Goal: Task Accomplishment & Management: Manage account settings

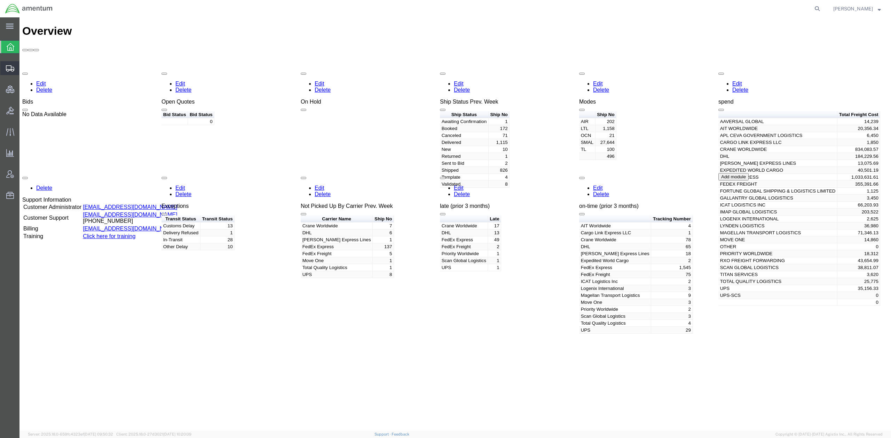
click at [24, 67] on span "Shipments" at bounding box center [21, 68] width 5 height 14
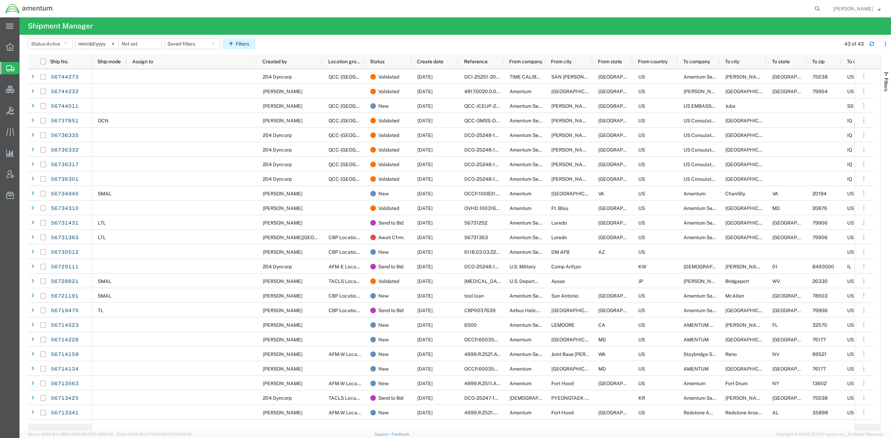
click at [248, 44] on button "Filters" at bounding box center [238, 43] width 33 height 11
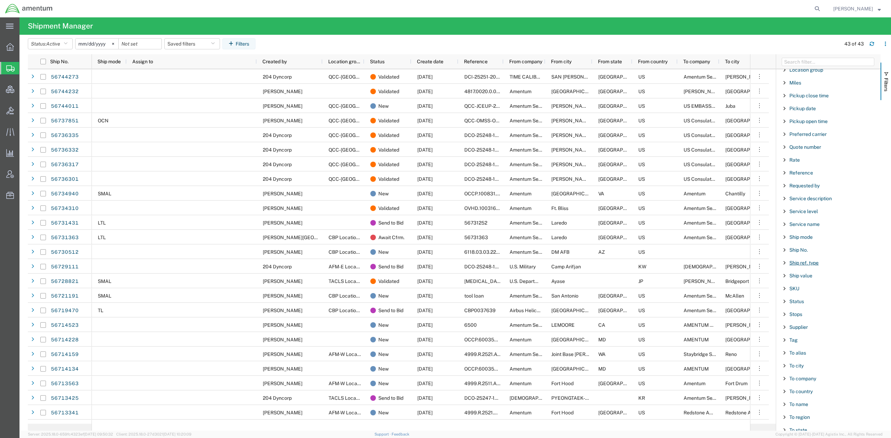
scroll to position [495, 0]
click at [801, 294] on span "To city" at bounding box center [796, 296] width 14 height 6
click at [800, 323] on input "Filter Value" at bounding box center [830, 318] width 91 height 8
type input "juba"
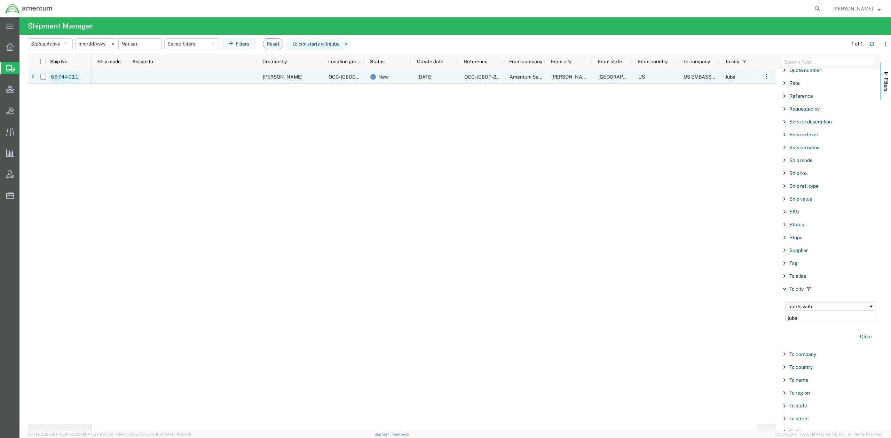
click at [71, 81] on link "56744011" at bounding box center [64, 77] width 29 height 11
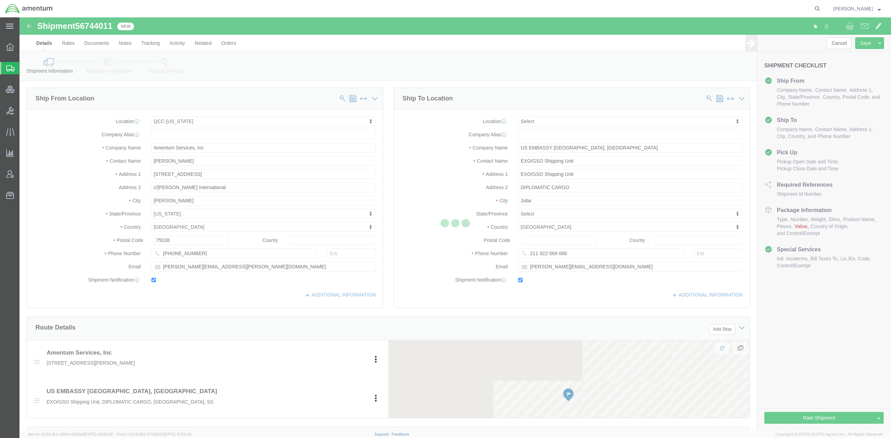
select select "42668"
select select
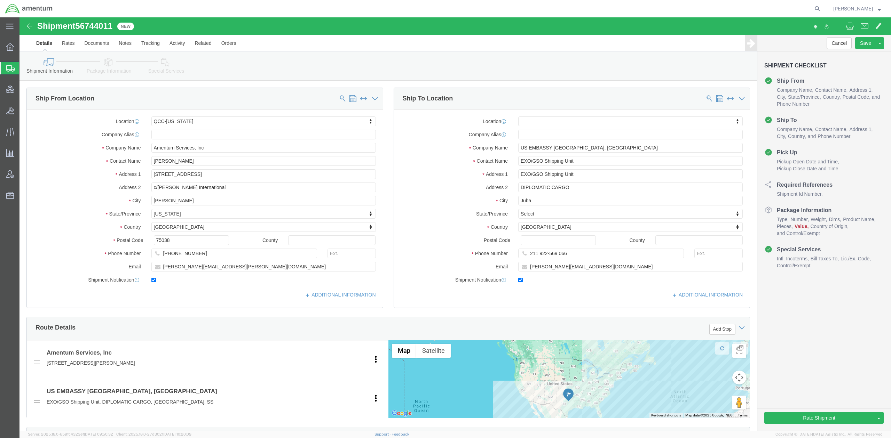
click link "Package Information"
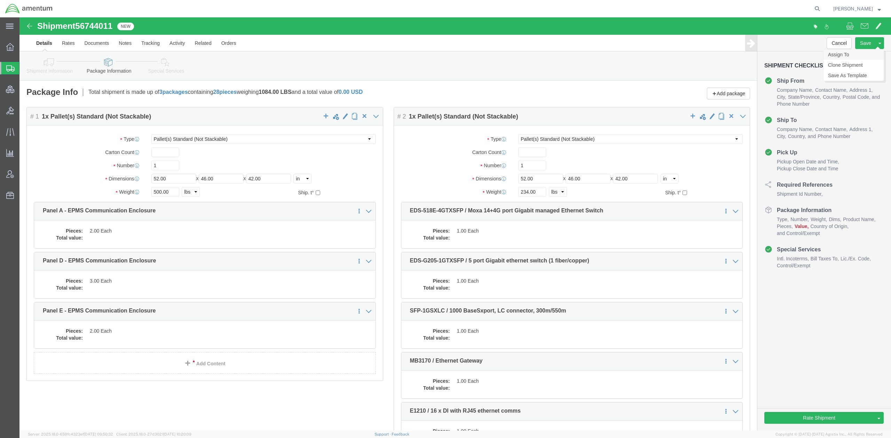
click link "Assign To"
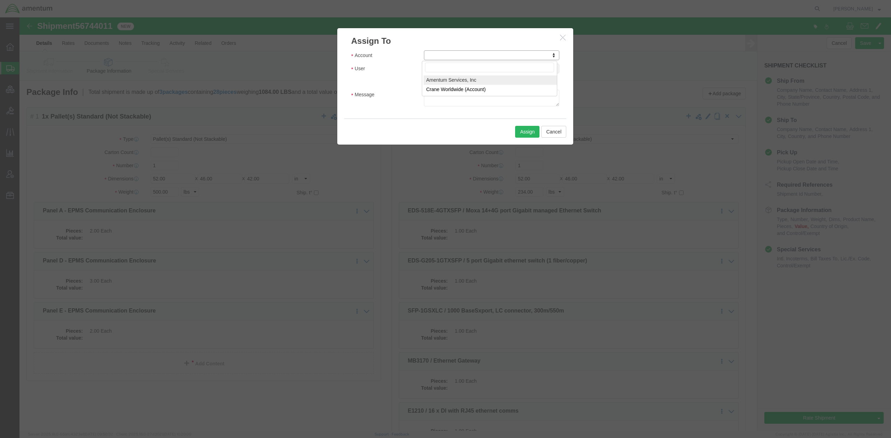
select select "101678"
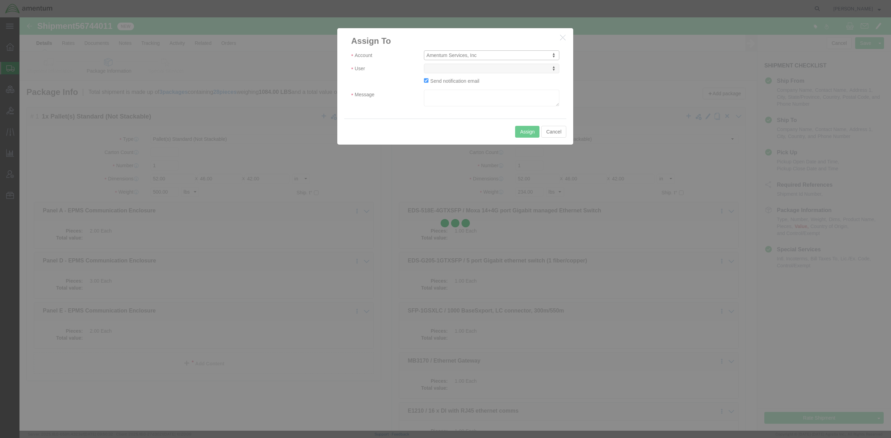
select select
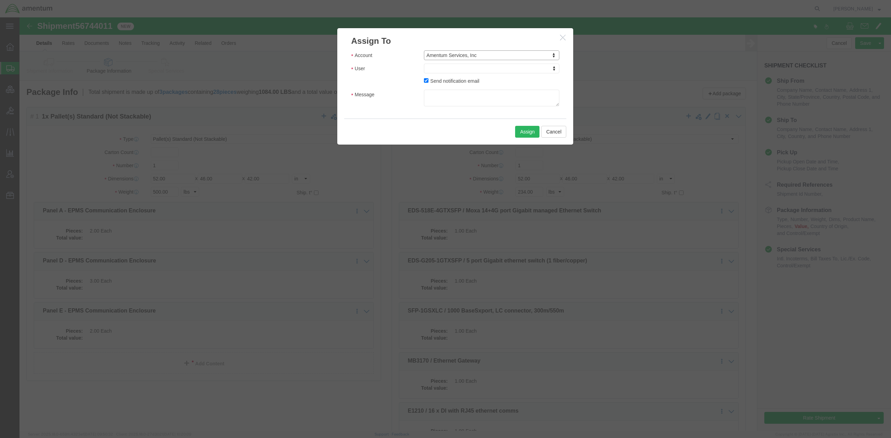
drag, startPoint x: 463, startPoint y: 70, endPoint x: 443, endPoint y: 53, distance: 26.1
type input "trade"
click div "User trade"
select select "47300"
click textarea "Message"
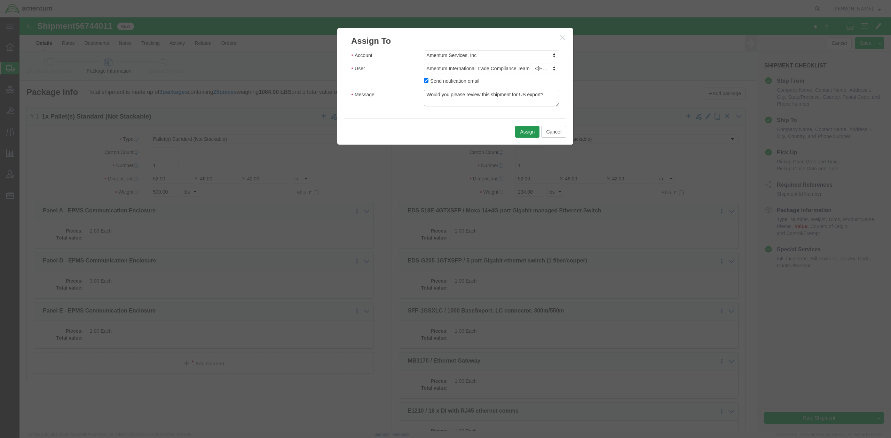
type textarea "Would you please review this shipment for US export?"
click button "Assign"
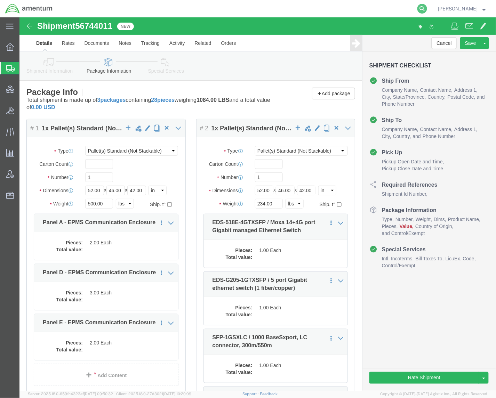
click at [419, 10] on icon at bounding box center [423, 9] width 10 height 10
paste input "56719470"
type input "56719470"
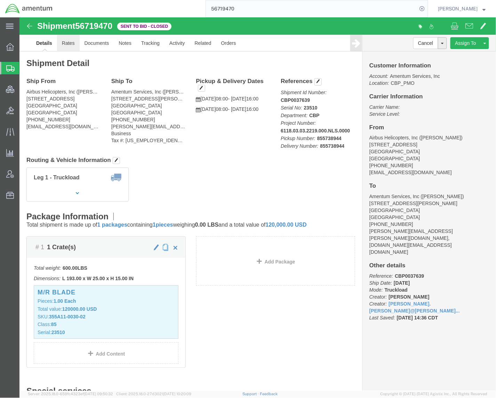
click link "Rates"
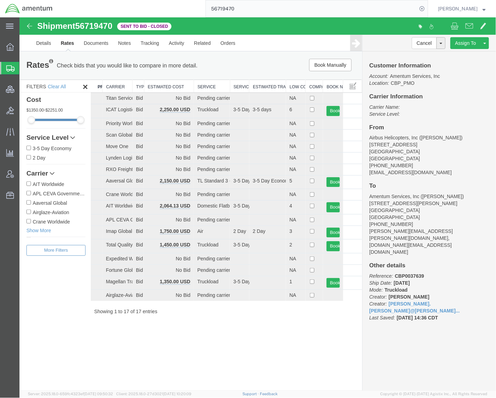
click at [169, 86] on th "Estimated Cost" at bounding box center [169, 86] width 50 height 13
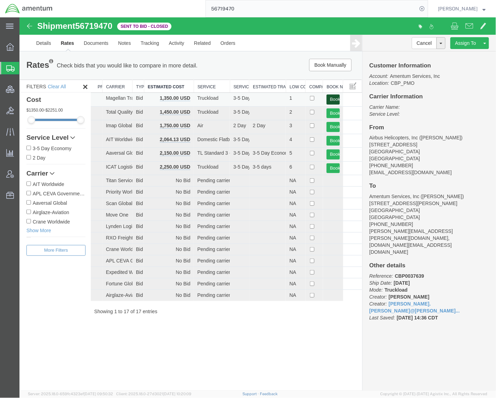
click at [332, 96] on button "Book" at bounding box center [332, 99] width 13 height 10
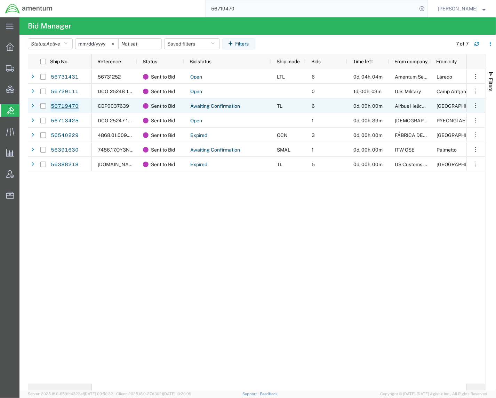
click at [73, 107] on link "56719470" at bounding box center [64, 106] width 29 height 11
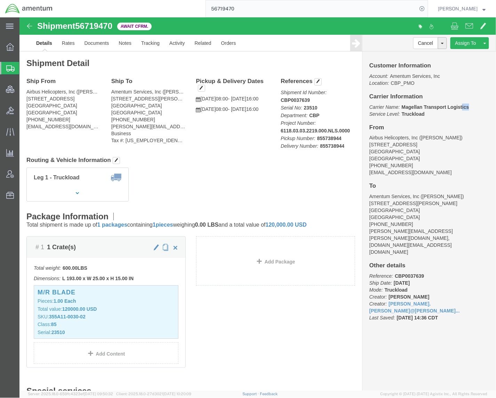
drag, startPoint x: 446, startPoint y: 90, endPoint x: 435, endPoint y: 90, distance: 11.5
drag, startPoint x: 435, startPoint y: 90, endPoint x: 379, endPoint y: 90, distance: 55.7
click b "Magellan Transport Logistics"
drag, startPoint x: 379, startPoint y: 90, endPoint x: 450, endPoint y: 89, distance: 71.4
click p "Carrier Name: Magellan Transport Logistics Magellan Transport Logistics Service…"
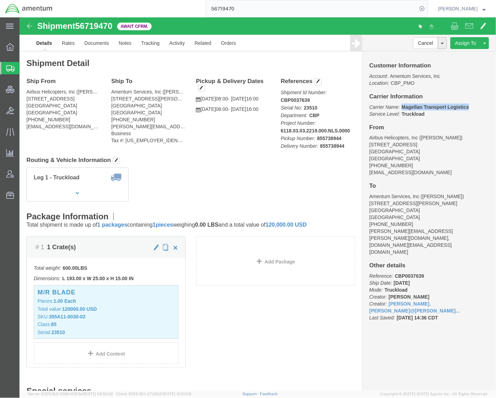
copy b "Magellan Transport Logistics"
click span
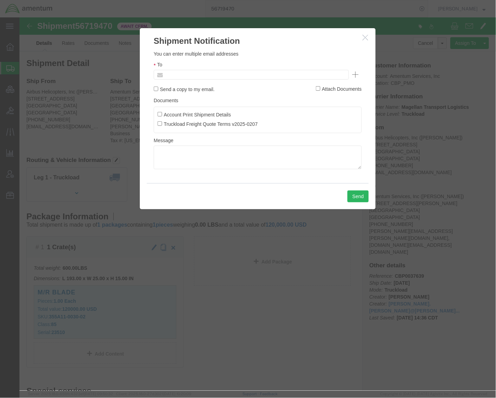
click input "text"
type input "t"
type input "[EMAIL_ADDRESS][DOMAIN_NAME]"
click label "Send a copy to my email."
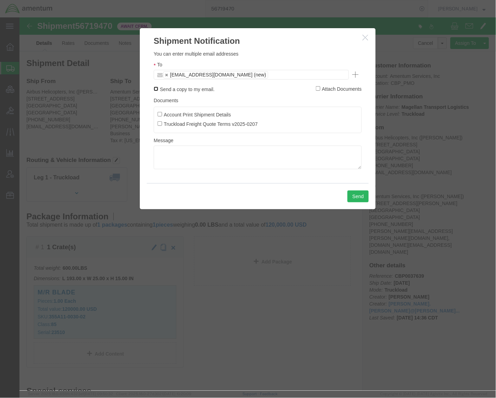
click input "Send a copy to my email."
checkbox input "true"
click button "Send"
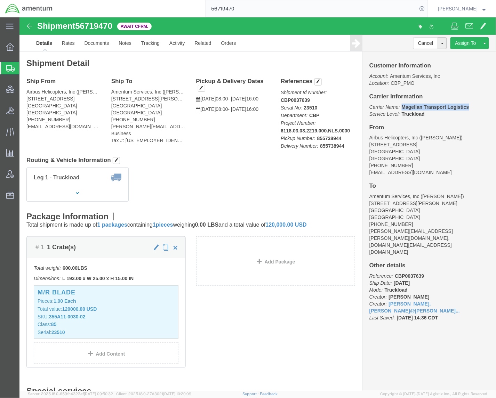
drag, startPoint x: 450, startPoint y: 92, endPoint x: 378, endPoint y: 93, distance: 72.7
click p "Carrier Name: Magellan Transport Logistics Magellan Transport Logistics Service…"
copy b "Magellan Transport Logistics"
drag, startPoint x: 62, startPoint y: 72, endPoint x: 97, endPoint y: 0, distance: 80.2
click at [25, 72] on span "Shipments" at bounding box center [22, 68] width 6 height 14
